Goal: Information Seeking & Learning: Learn about a topic

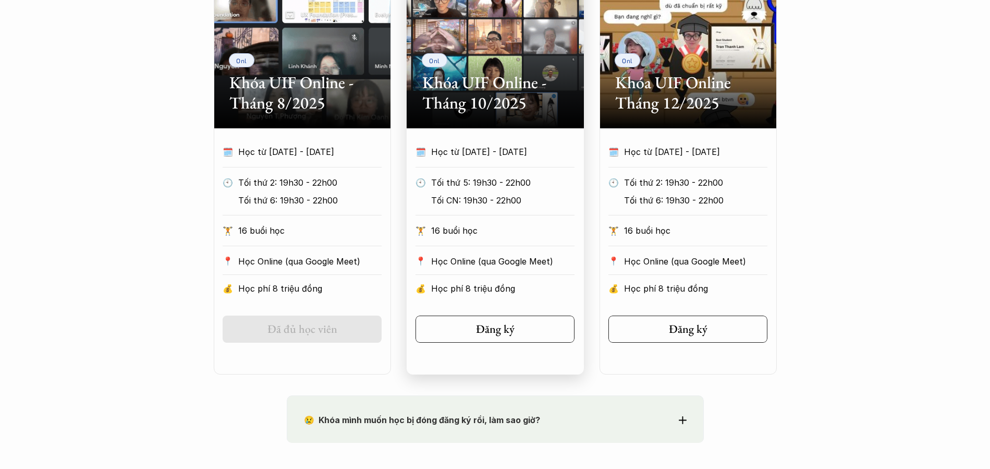
scroll to position [574, 0]
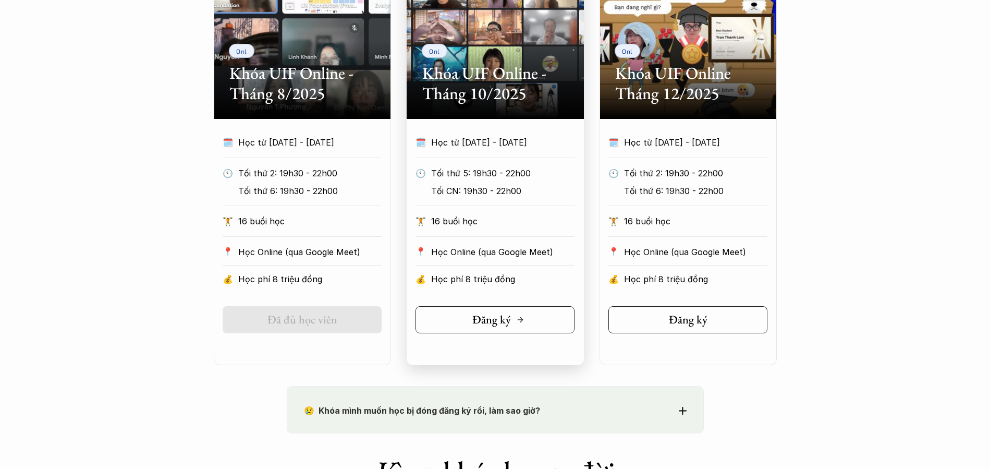
click at [487, 320] on h5 "Đăng ký" at bounding box center [492, 320] width 39 height 14
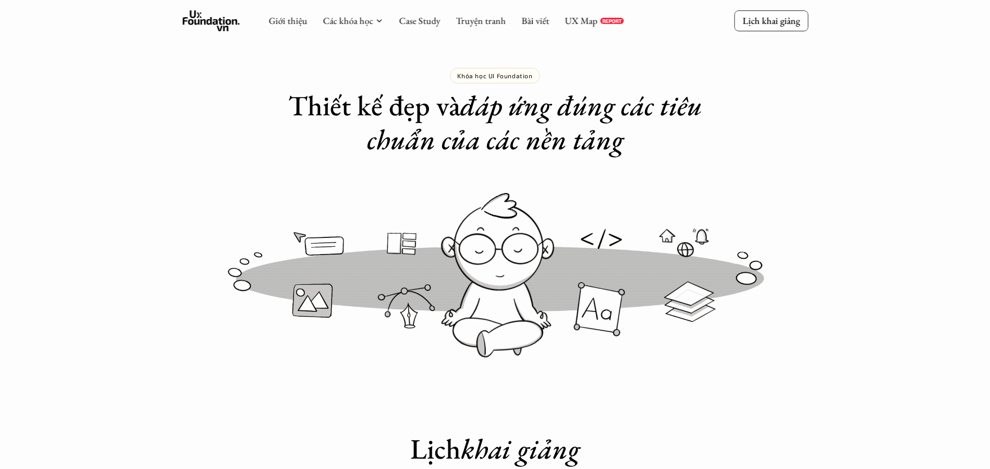
scroll to position [0, 0]
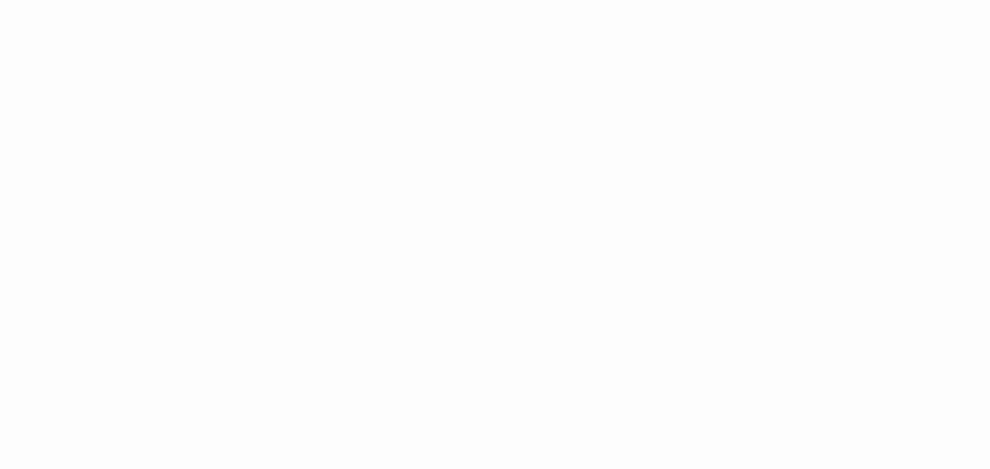
scroll to position [835, 0]
click at [268, 245] on div "Giới thiệu Các khóa học Case Study Truyện tranh Bài viết UX Map REPORT Lịch kha…" at bounding box center [495, 248] width 990 height 2167
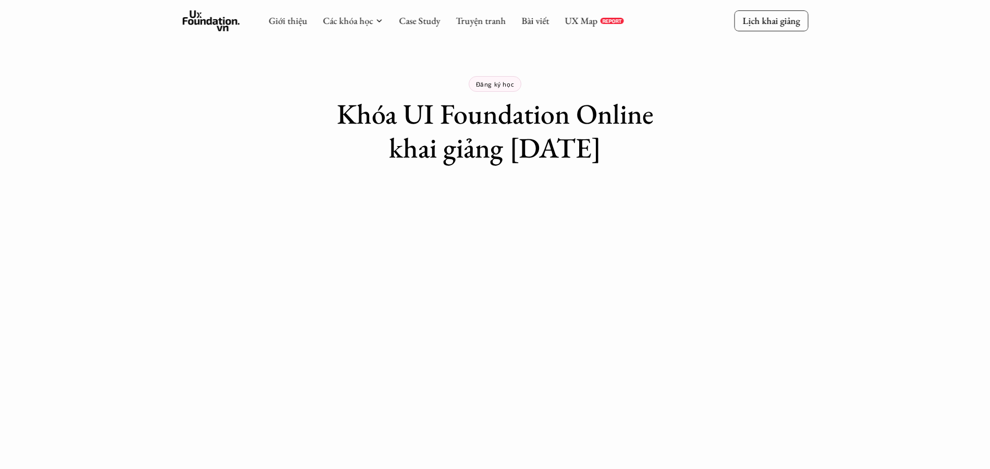
scroll to position [0, 0]
click at [249, 156] on div "Đăng ký học Khóa UI Foundation Online khai giảng 26/10/2025" at bounding box center [495, 83] width 990 height 167
click at [580, 25] on link "UX Map" at bounding box center [581, 21] width 33 height 12
click at [291, 19] on link "Giới thiệu" at bounding box center [288, 21] width 39 height 12
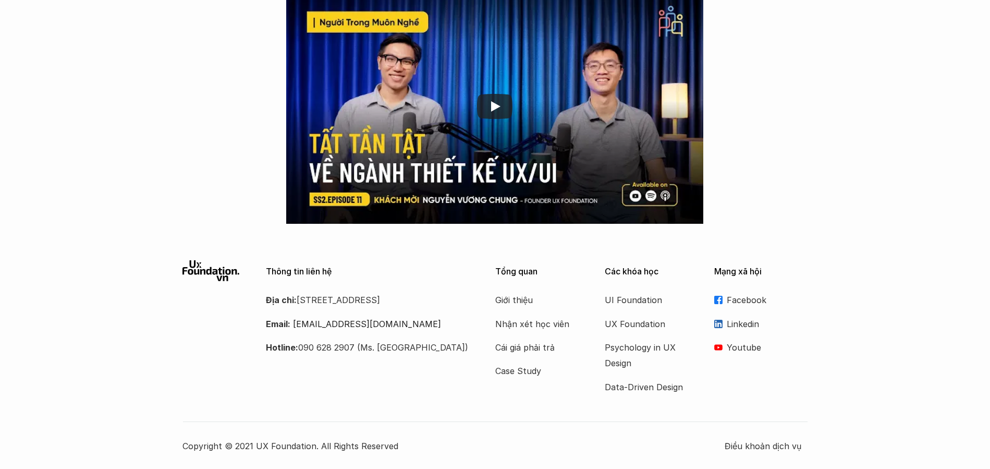
scroll to position [1675, 0]
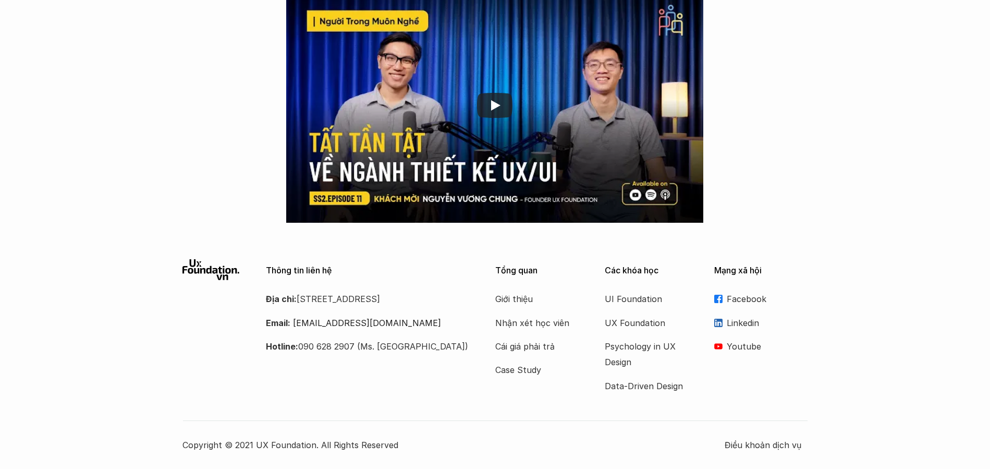
click at [742, 324] on p "Linkedin" at bounding box center [767, 323] width 81 height 16
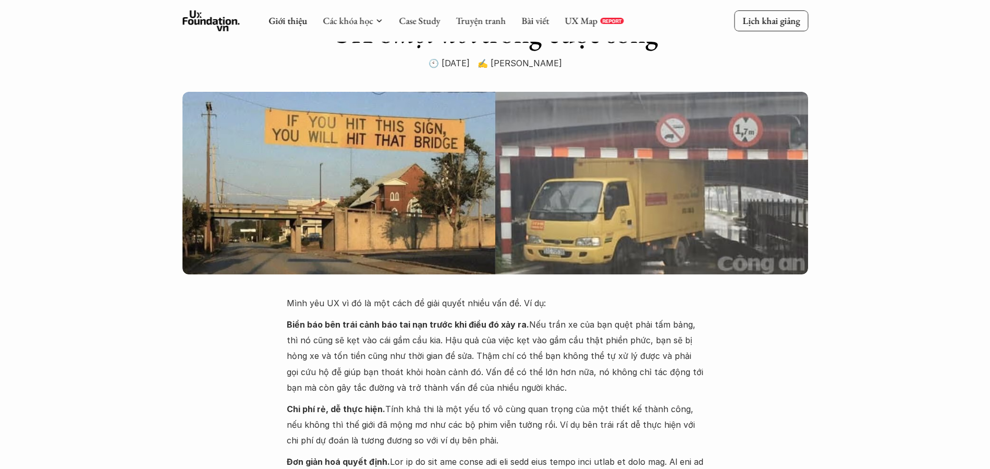
scroll to position [0, 0]
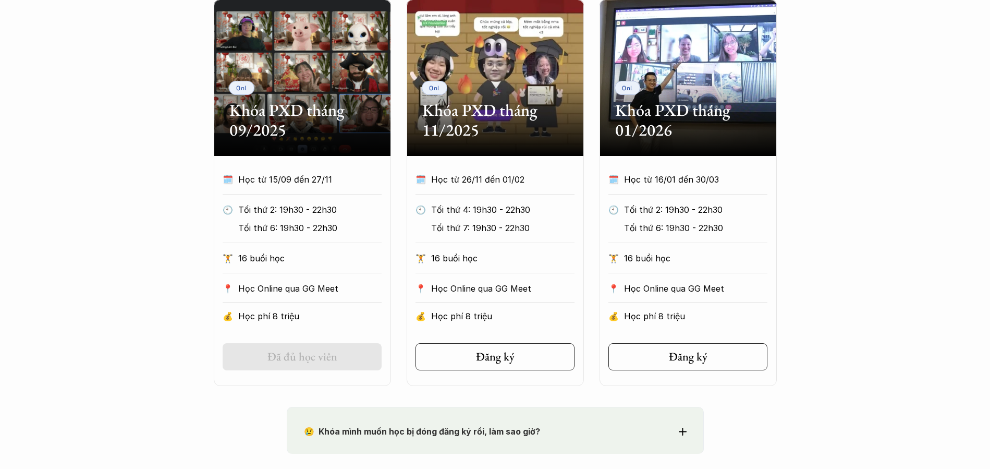
scroll to position [522, 0]
drag, startPoint x: 127, startPoint y: 110, endPoint x: 143, endPoint y: 103, distance: 18.2
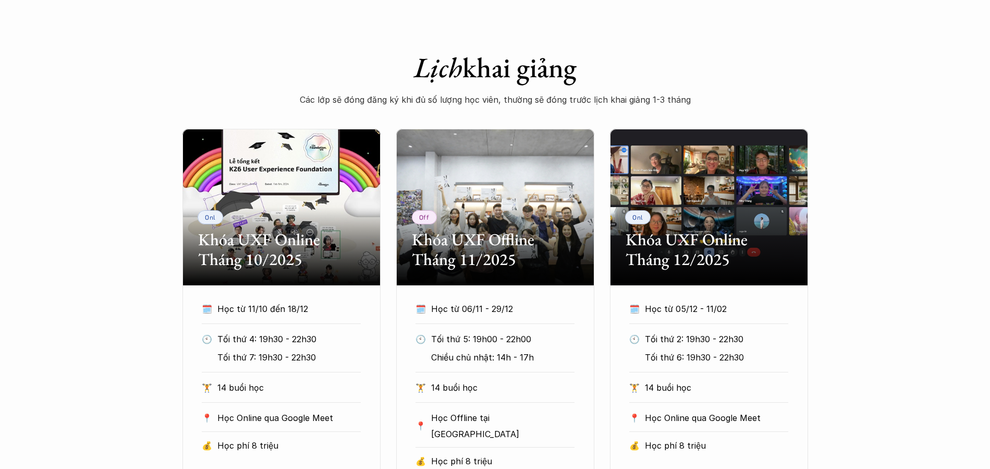
scroll to position [469, 0]
